Goal: Use online tool/utility: Utilize a website feature to perform a specific function

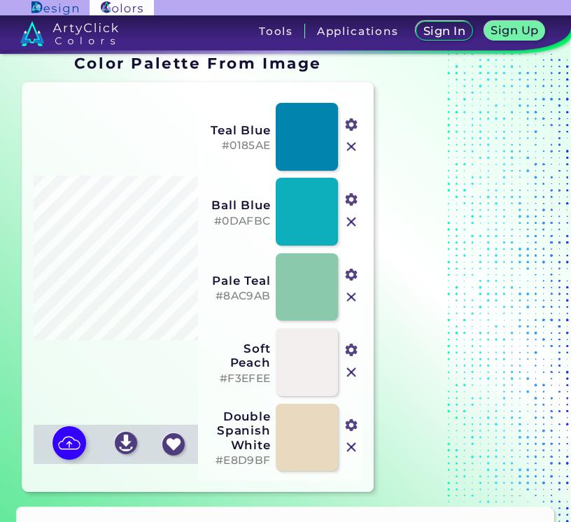
scroll to position [21, 0]
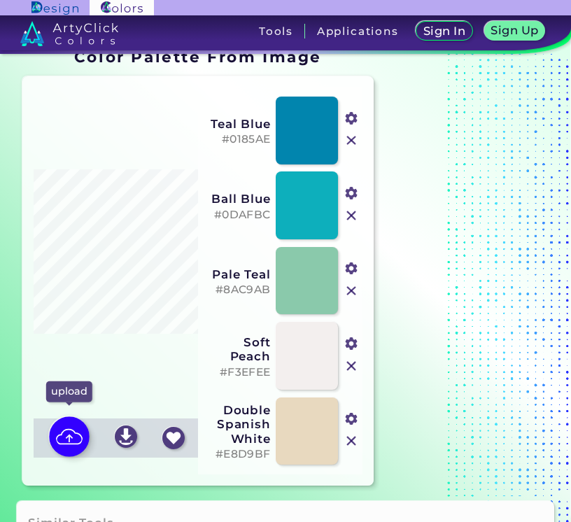
click at [73, 443] on img at bounding box center [69, 436] width 41 height 41
click at [0, 0] on input "file" at bounding box center [0, 0] width 0 height 0
type input "#efefe2"
type input "#0a7699"
type input "#005078"
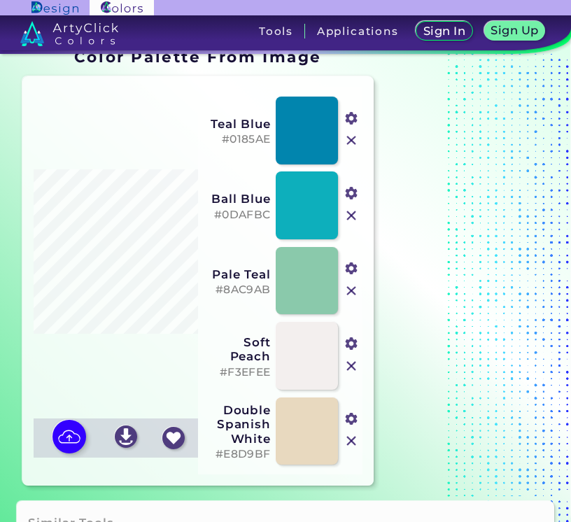
type input "#f2cd97"
type input "#d38860"
type input "#6ac5d3"
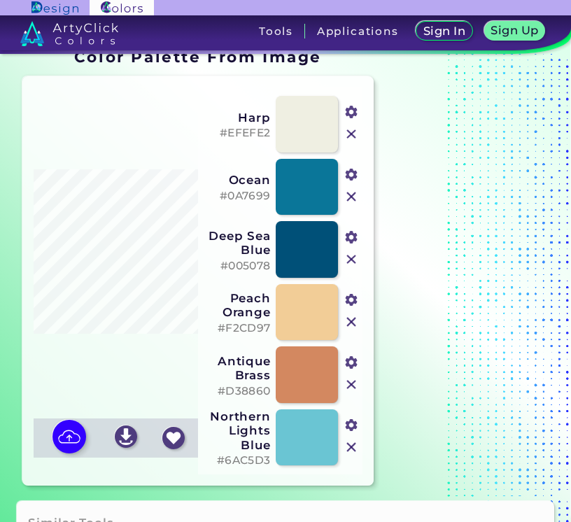
scroll to position [0, 0]
